Goal: Browse casually

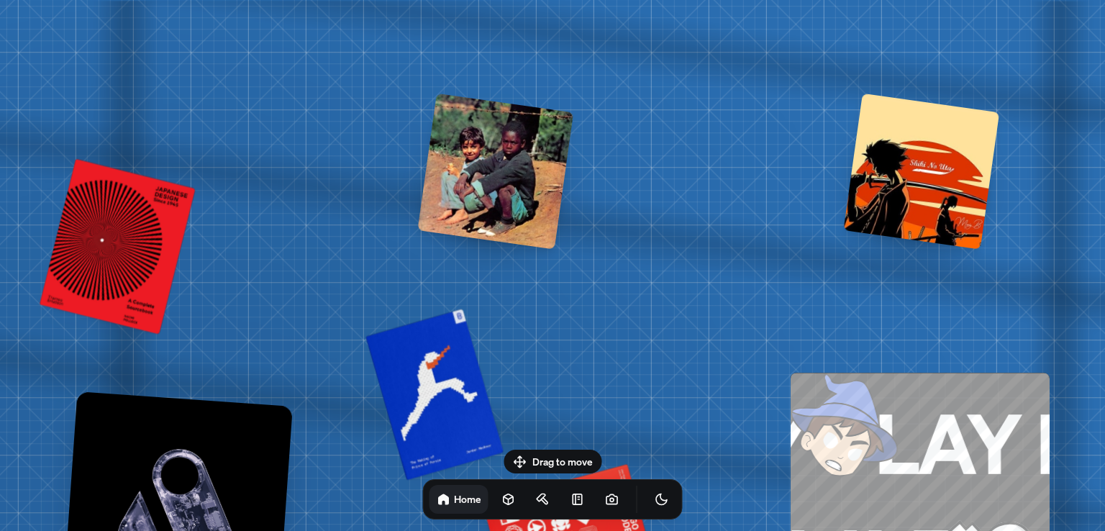
drag, startPoint x: 582, startPoint y: 171, endPoint x: 530, endPoint y: 161, distance: 52.8
click at [530, 161] on div at bounding box center [495, 172] width 156 height 156
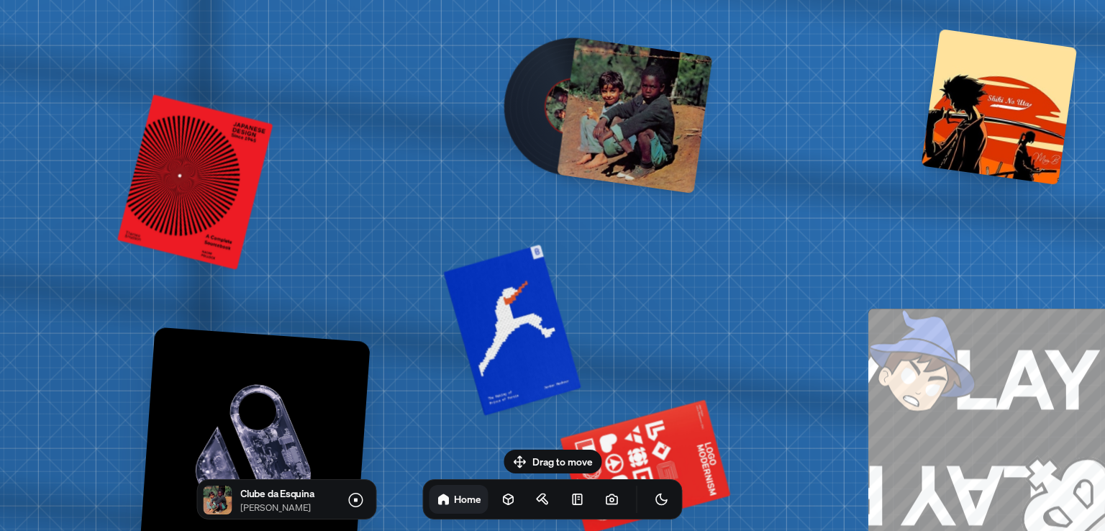
drag, startPoint x: 589, startPoint y: 217, endPoint x: 666, endPoint y: 153, distance: 100.7
click at [666, 153] on div at bounding box center [635, 115] width 156 height 156
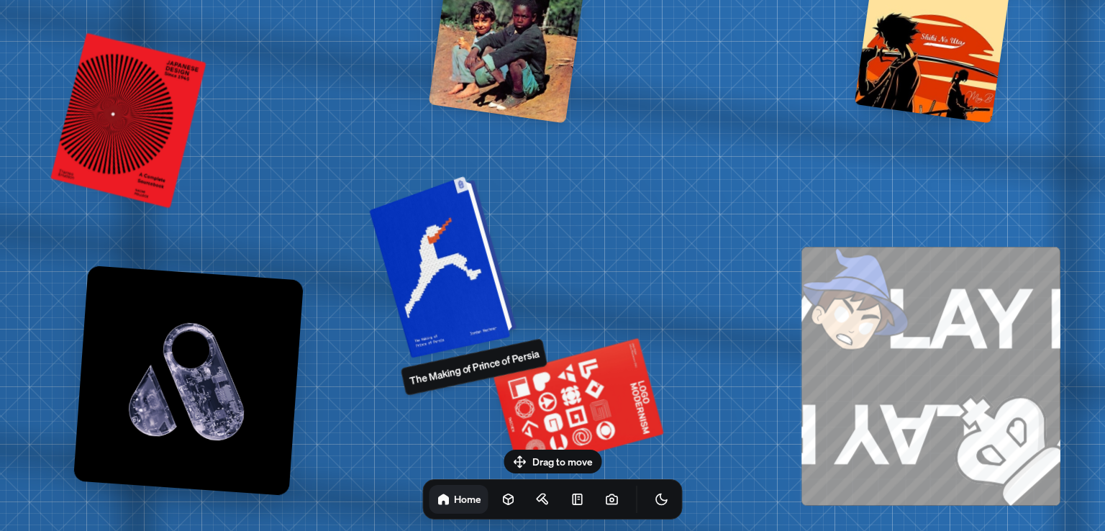
drag, startPoint x: 517, startPoint y: 338, endPoint x: 450, endPoint y: 277, distance: 90.7
click at [450, 277] on div at bounding box center [445, 266] width 137 height 176
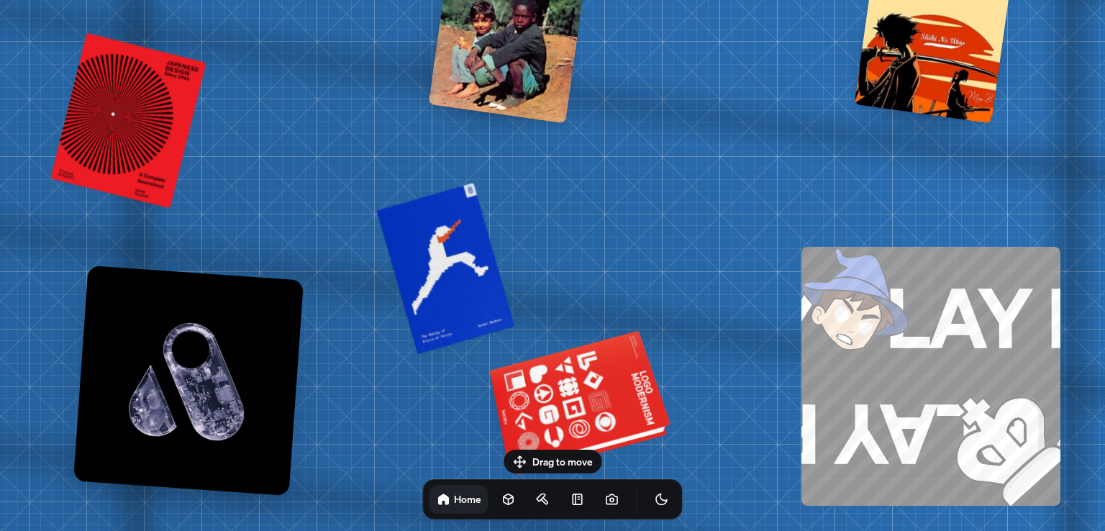
click at [609, 400] on div at bounding box center [581, 405] width 175 height 133
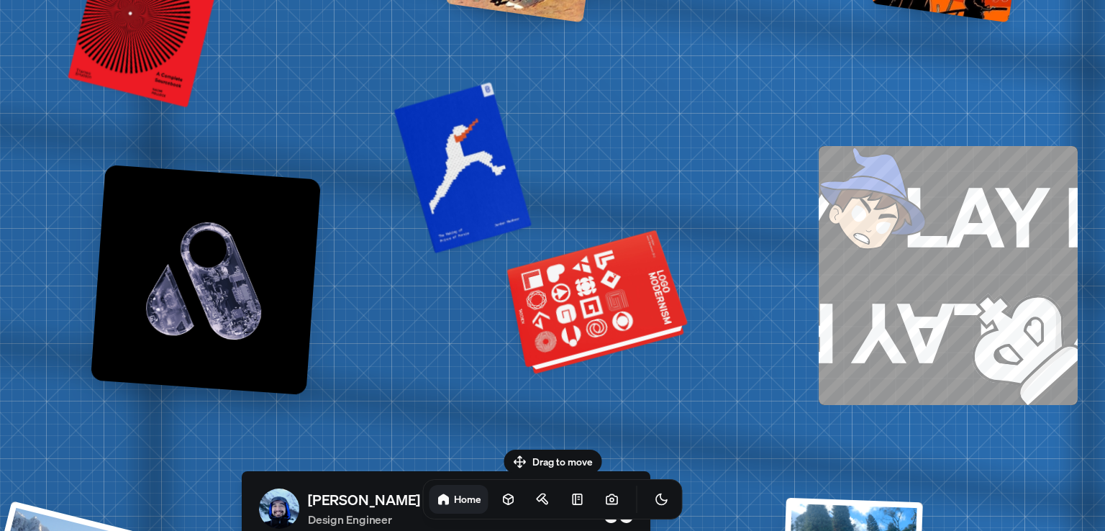
drag, startPoint x: 609, startPoint y: 400, endPoint x: 665, endPoint y: 267, distance: 144.2
click at [665, 267] on div at bounding box center [599, 304] width 175 height 133
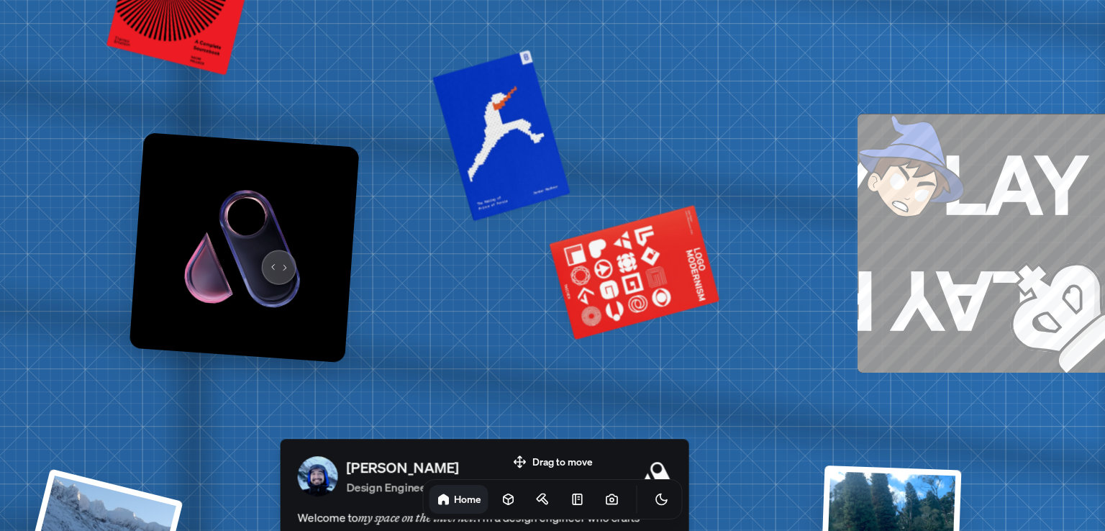
click at [273, 258] on img at bounding box center [245, 247] width 230 height 230
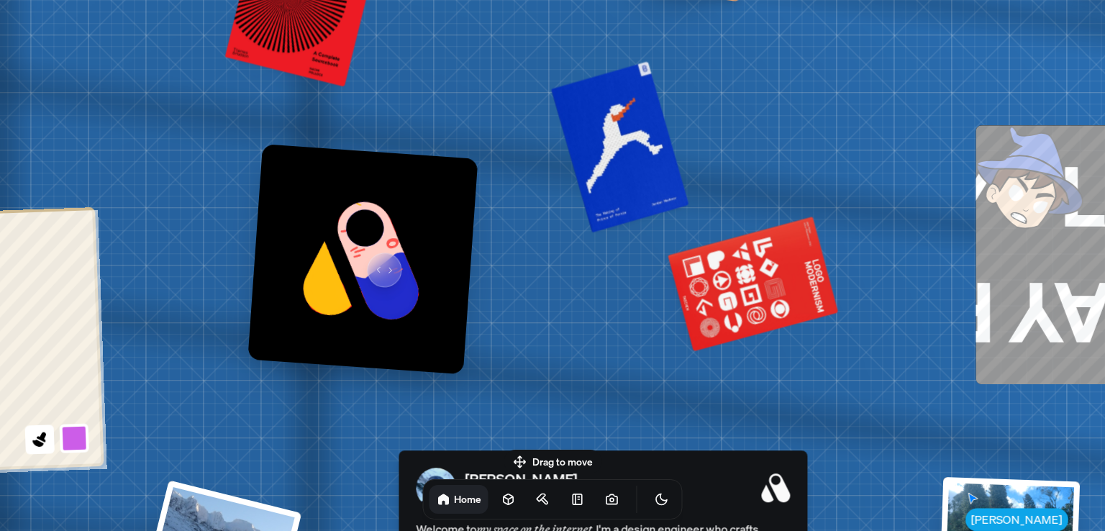
drag, startPoint x: 256, startPoint y: 251, endPoint x: 380, endPoint y: 260, distance: 124.1
click at [380, 260] on img at bounding box center [363, 259] width 230 height 230
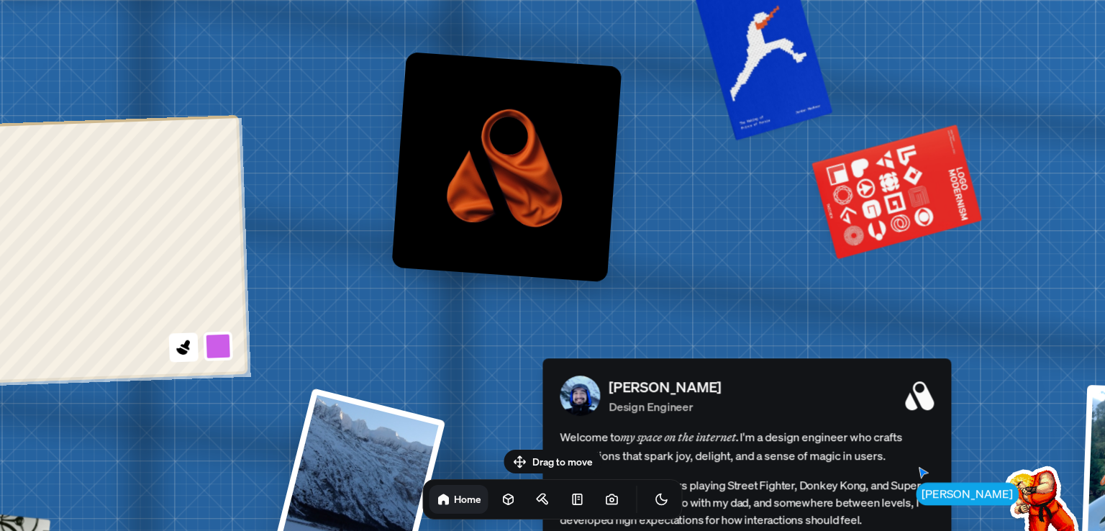
drag, startPoint x: 240, startPoint y: 383, endPoint x: 379, endPoint y: 292, distance: 166.5
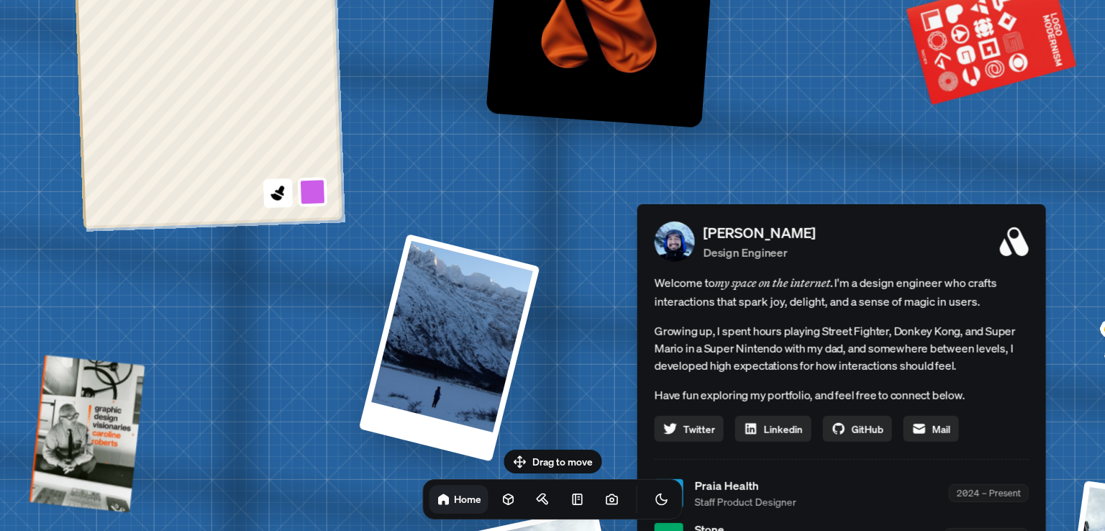
drag, startPoint x: 286, startPoint y: 361, endPoint x: 381, endPoint y: 207, distance: 180.6
click at [381, 207] on div "[PERSON_NAME] [PERSON_NAME] Design Engineer Welcome to my space on the internet…" at bounding box center [844, 493] width 2153 height 1885
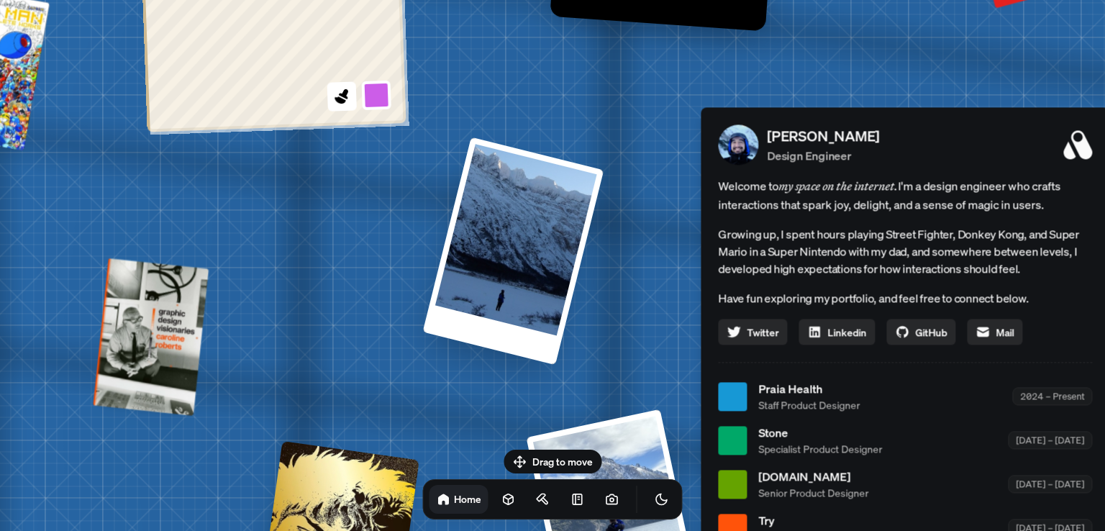
drag, startPoint x: 237, startPoint y: 435, endPoint x: 302, endPoint y: 337, distance: 116.4
click at [302, 337] on div "[PERSON_NAME] [PERSON_NAME] Design Engineer Welcome to my space on the internet…" at bounding box center [908, 396] width 2153 height 1885
drag, startPoint x: 368, startPoint y: 381, endPoint x: 311, endPoint y: 195, distance: 194.2
click at [311, 195] on div "[PERSON_NAME] [PERSON_NAME] Design Engineer Welcome to my space on the internet…" at bounding box center [908, 396] width 2153 height 1885
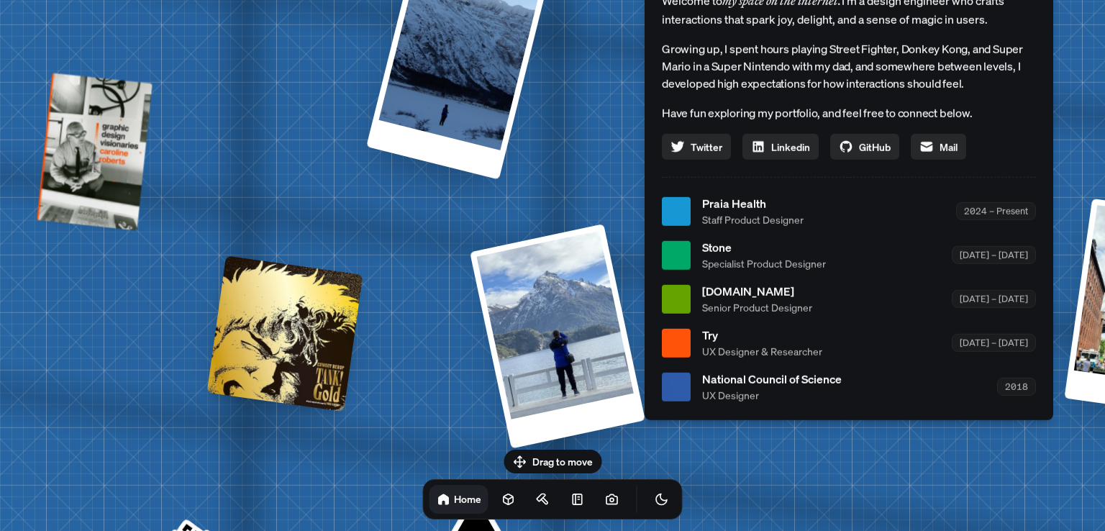
drag, startPoint x: 361, startPoint y: 379, endPoint x: 280, endPoint y: 208, distance: 189.3
click at [280, 208] on div "[PERSON_NAME] [PERSON_NAME] Design Engineer Welcome to my space on the internet…" at bounding box center [851, 211] width 2153 height 1885
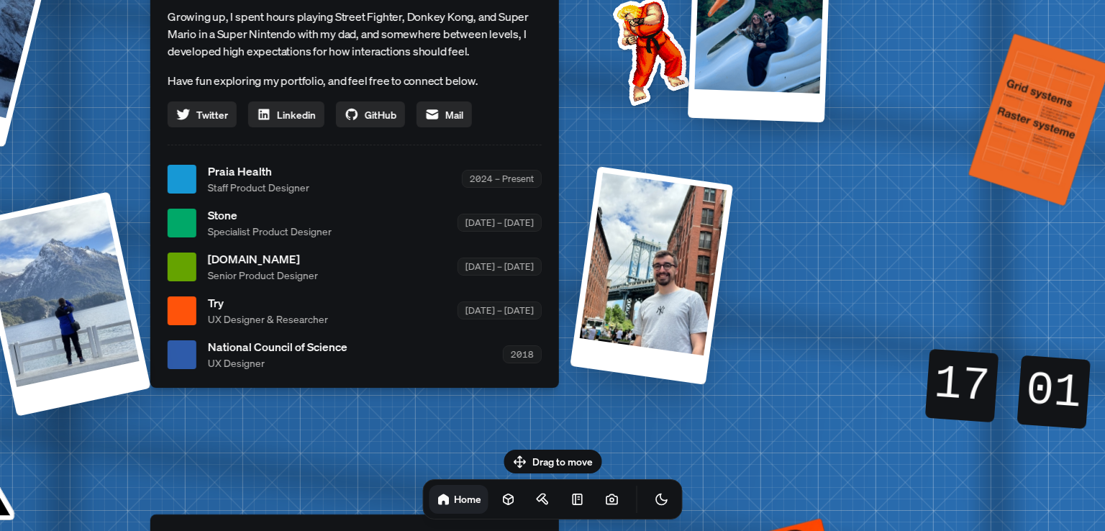
drag, startPoint x: 630, startPoint y: 312, endPoint x: 302, endPoint y: 375, distance: 333.3
click at [216, 447] on div "[PERSON_NAME] [PERSON_NAME] Design Engineer Welcome to my space on the internet…" at bounding box center [357, 179] width 2153 height 1885
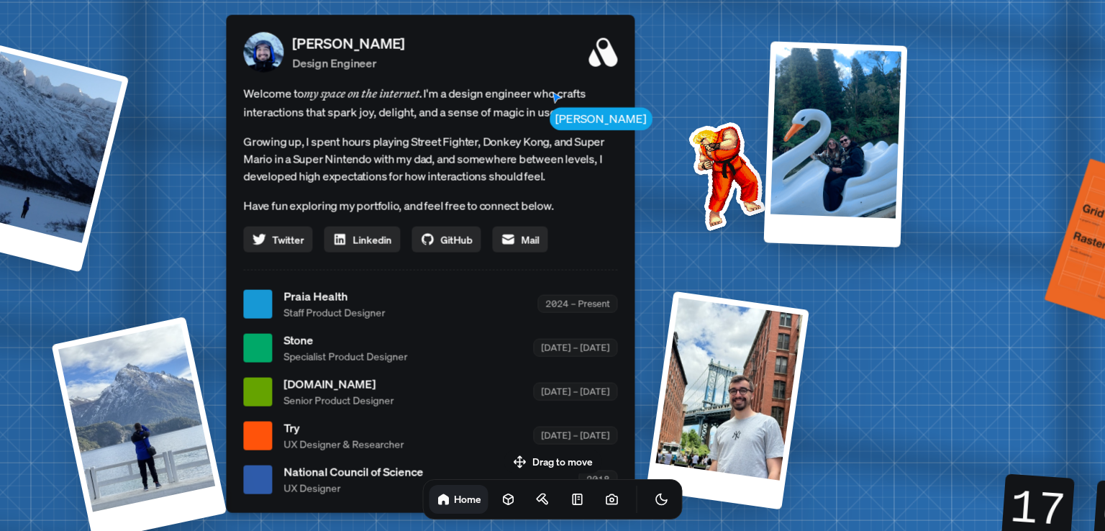
drag, startPoint x: 575, startPoint y: 206, endPoint x: 648, endPoint y: 331, distance: 144.8
click at [648, 331] on div "[PERSON_NAME] [PERSON_NAME] Design Engineer Welcome to my space on the internet…" at bounding box center [433, 304] width 2153 height 1885
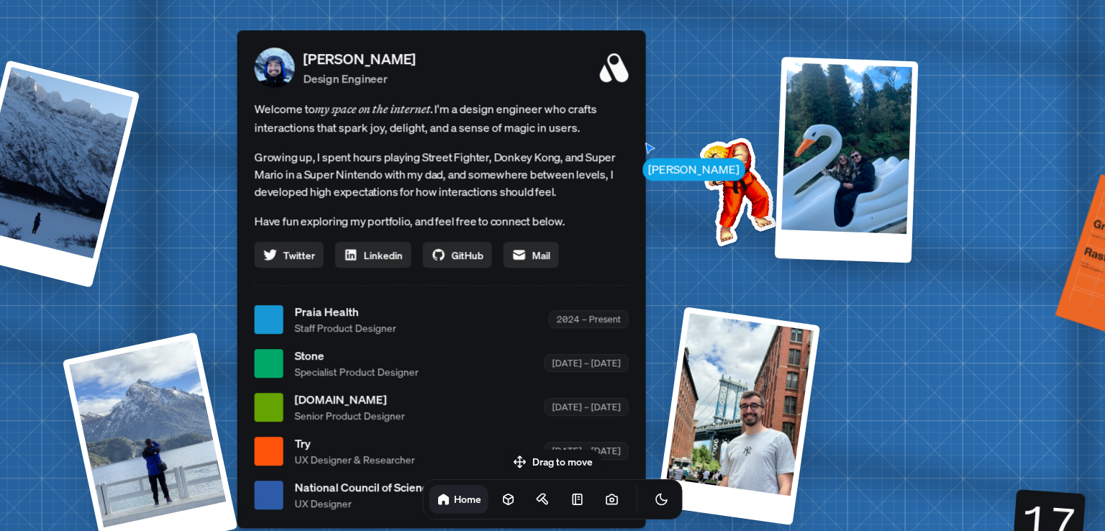
drag, startPoint x: 550, startPoint y: 97, endPoint x: 618, endPoint y: 162, distance: 93.6
click at [618, 137] on span "Welcome to my space on the internet. I'm a design engineer who crafts interacti…" at bounding box center [442, 117] width 374 height 37
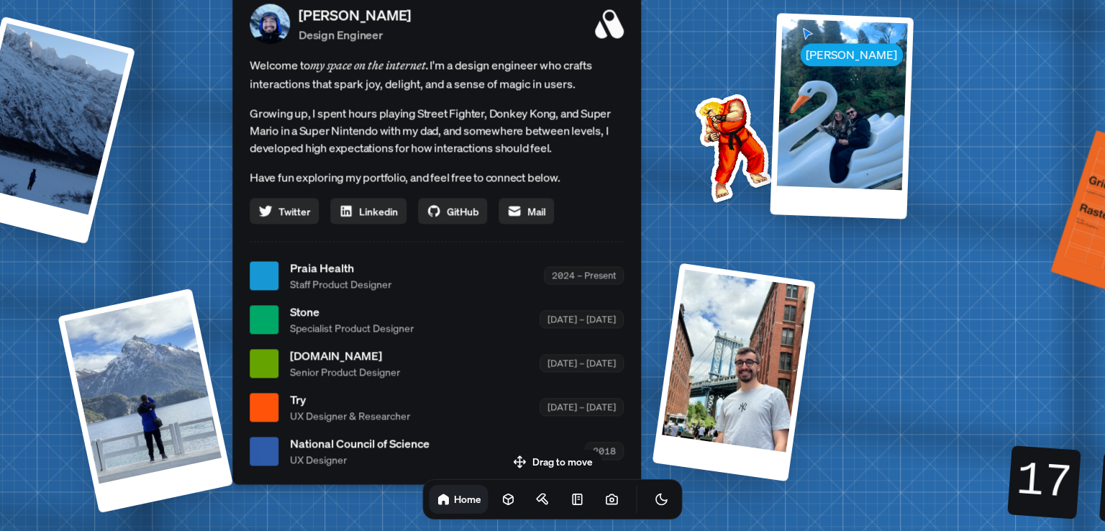
drag, startPoint x: 792, startPoint y: 182, endPoint x: 717, endPoint y: 70, distance: 134.9
click at [717, 73] on img at bounding box center [730, 145] width 145 height 145
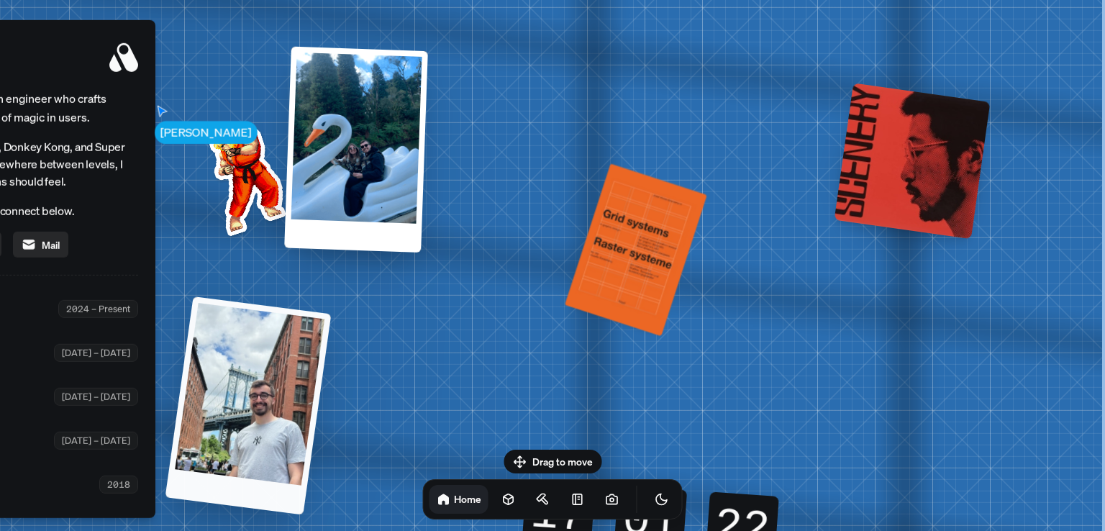
drag, startPoint x: 872, startPoint y: 254, endPoint x: 178, endPoint y: 176, distance: 698.8
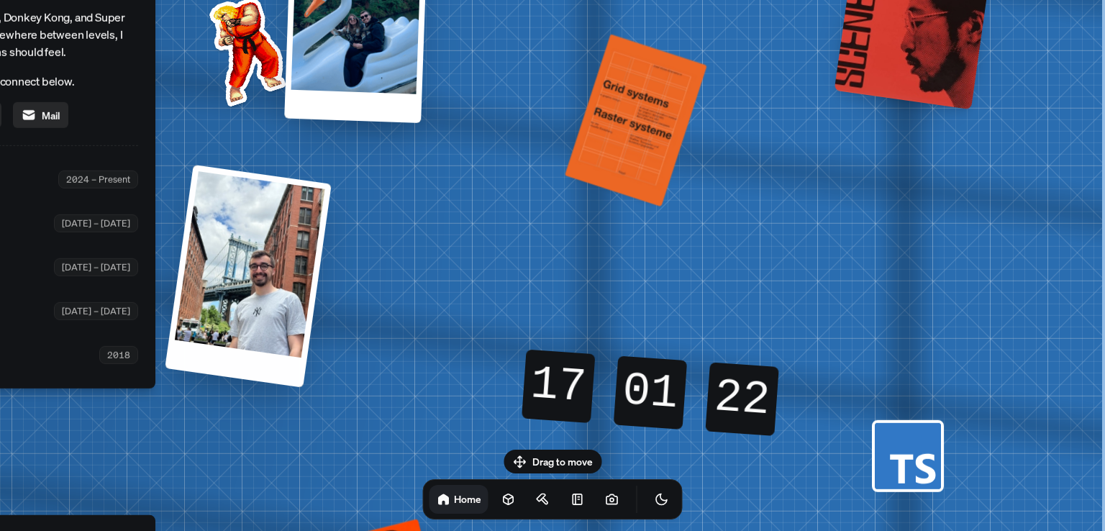
drag, startPoint x: 247, startPoint y: 325, endPoint x: 268, endPoint y: 179, distance: 146.8
click at [268, 179] on div at bounding box center [248, 276] width 167 height 223
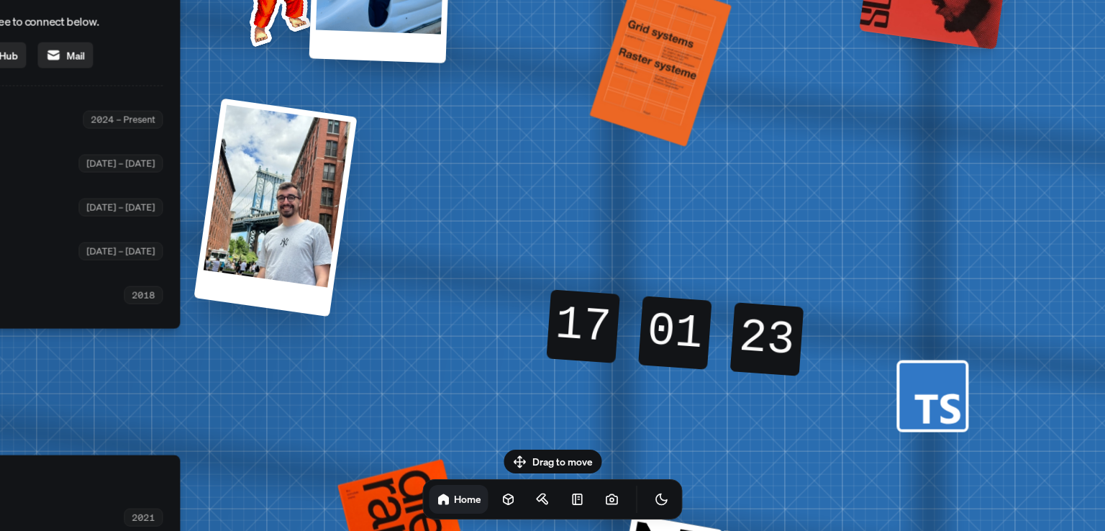
drag, startPoint x: 327, startPoint y: 376, endPoint x: 384, endPoint y: 257, distance: 131.9
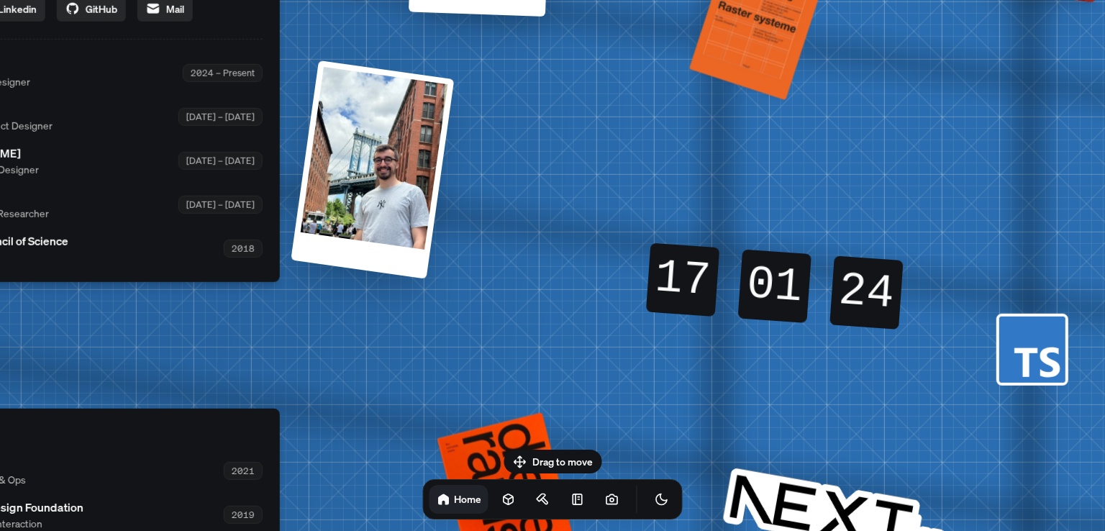
drag, startPoint x: 610, startPoint y: 281, endPoint x: 690, endPoint y: 340, distance: 99.3
click at [710, 296] on div "17" at bounding box center [682, 279] width 73 height 73
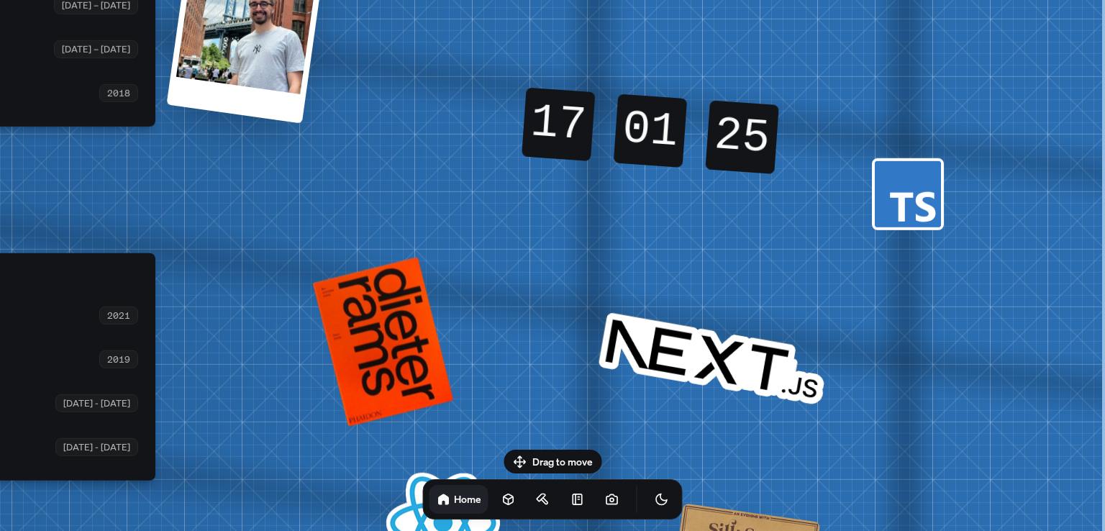
drag, startPoint x: 662, startPoint y: 348, endPoint x: 484, endPoint y: 202, distance: 230.6
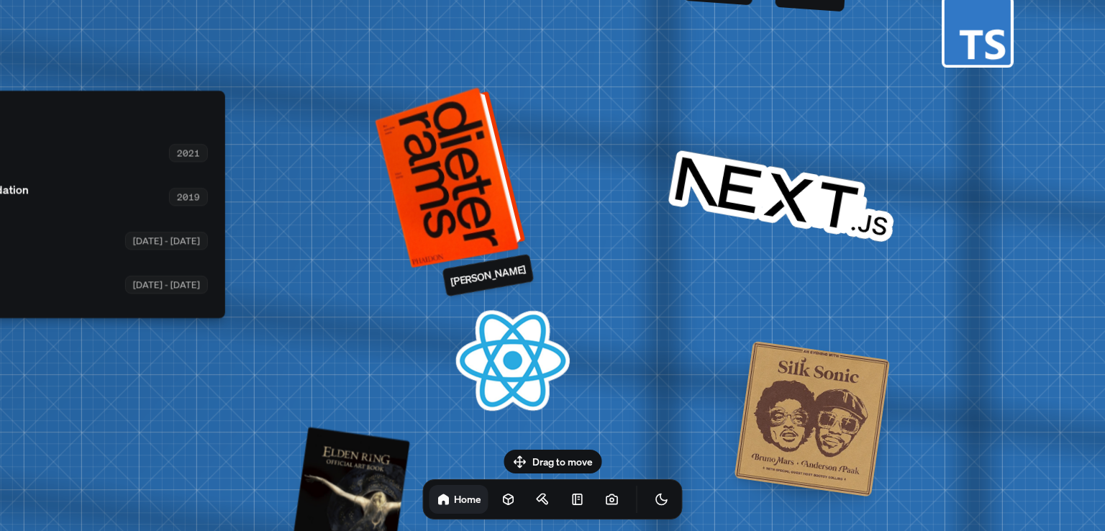
drag, startPoint x: 432, startPoint y: 356, endPoint x: 502, endPoint y: 194, distance: 176.3
click at [502, 194] on div at bounding box center [454, 176] width 140 height 174
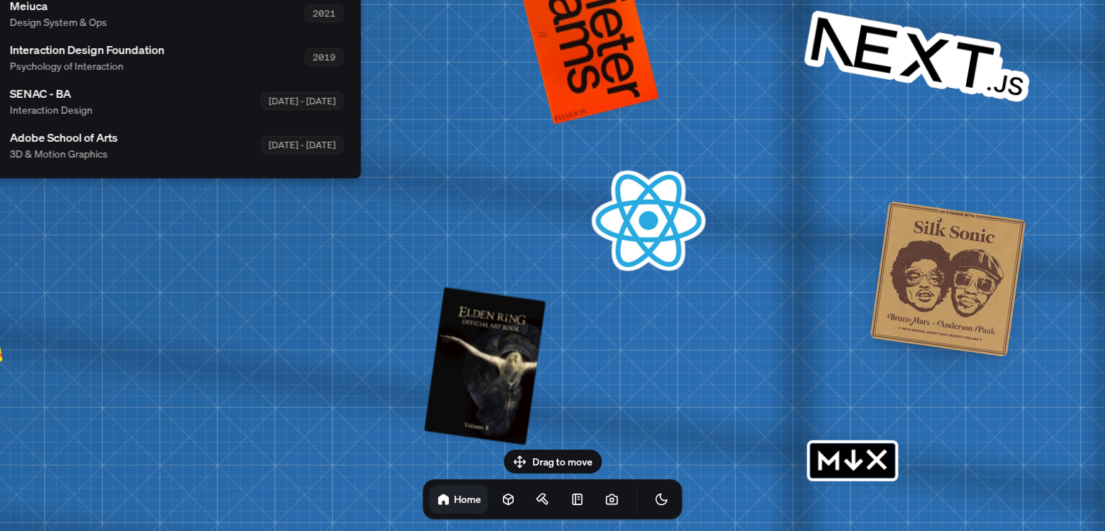
drag, startPoint x: 412, startPoint y: 360, endPoint x: 610, endPoint y: 175, distance: 271.4
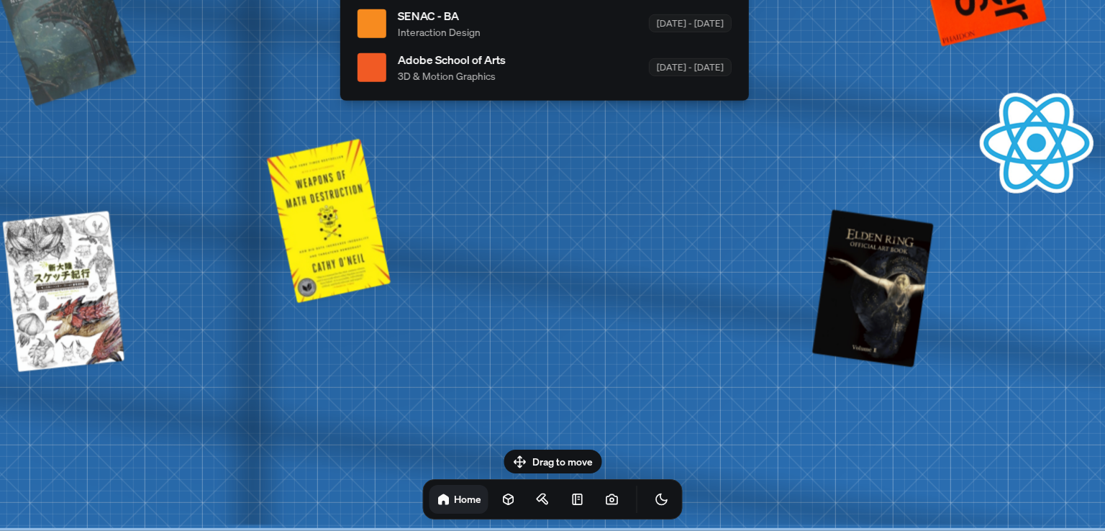
drag, startPoint x: 351, startPoint y: 335, endPoint x: 683, endPoint y: 228, distance: 348.4
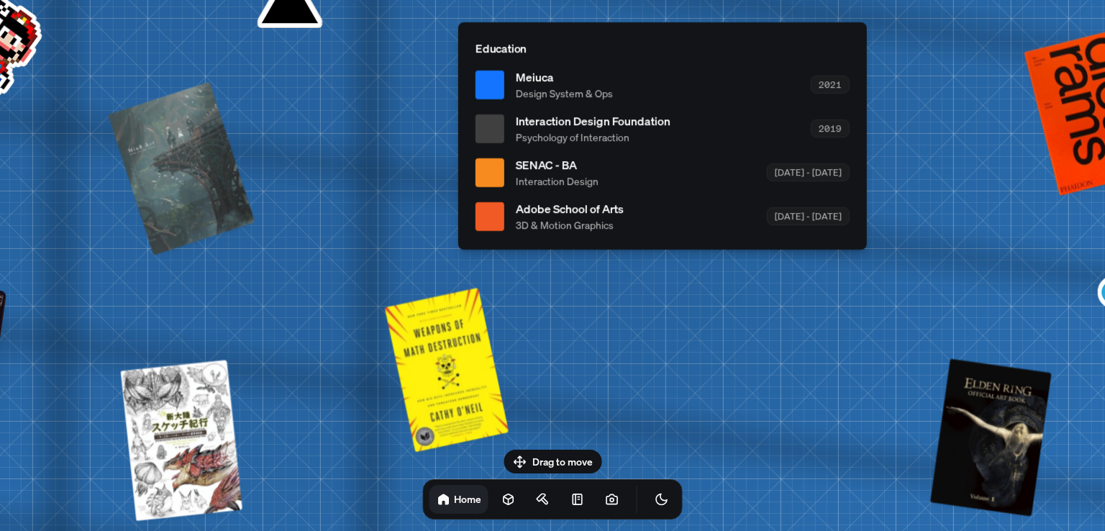
drag, startPoint x: 488, startPoint y: 228, endPoint x: 599, endPoint y: 377, distance: 185.7
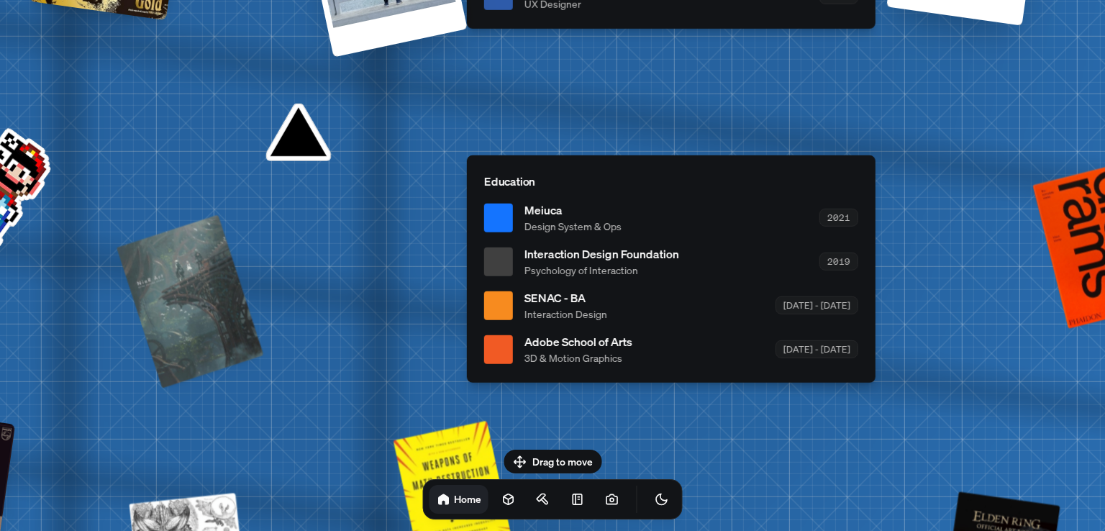
drag, startPoint x: 367, startPoint y: 173, endPoint x: 361, endPoint y: 325, distance: 151.2
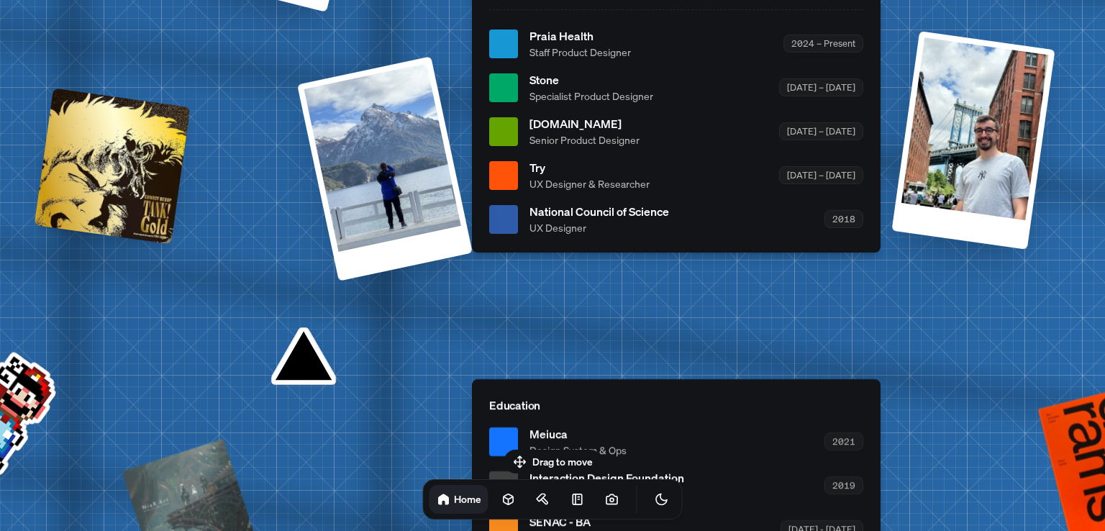
drag, startPoint x: 314, startPoint y: 289, endPoint x: 183, endPoint y: 509, distance: 256.4
click at [183, 509] on div "[PERSON_NAME] [PERSON_NAME] Design Engineer Welcome to my space on the internet…" at bounding box center [679, 43] width 2153 height 1885
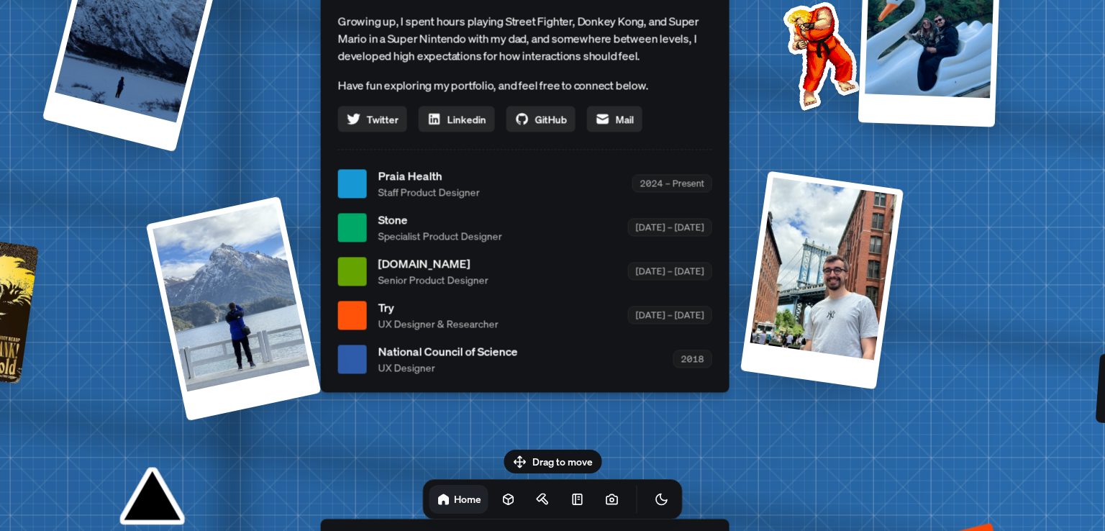
drag, startPoint x: 494, startPoint y: 378, endPoint x: 519, endPoint y: 440, distance: 66.1
click at [468, 0] on body "[PERSON_NAME] [PERSON_NAME] Design Engineer Welcome to my space on the internet…" at bounding box center [552, 0] width 1105 height 0
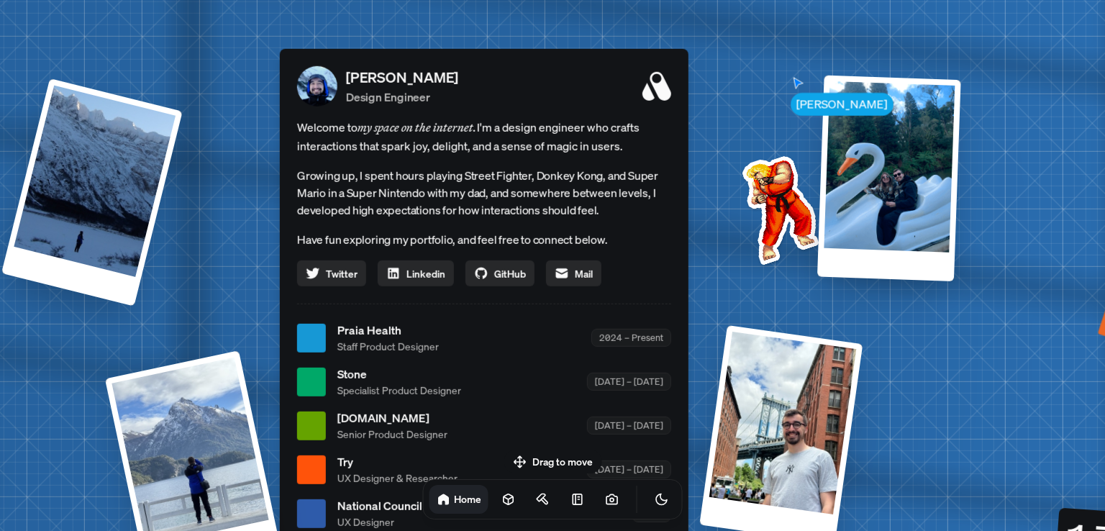
drag, startPoint x: 766, startPoint y: 148, endPoint x: 729, endPoint y: 283, distance: 140.4
click at [729, 283] on div "[PERSON_NAME] [PERSON_NAME] Design Engineer Welcome to my space on the internet…" at bounding box center [487, 338] width 2153 height 1885
